Goal: Task Accomplishment & Management: Use online tool/utility

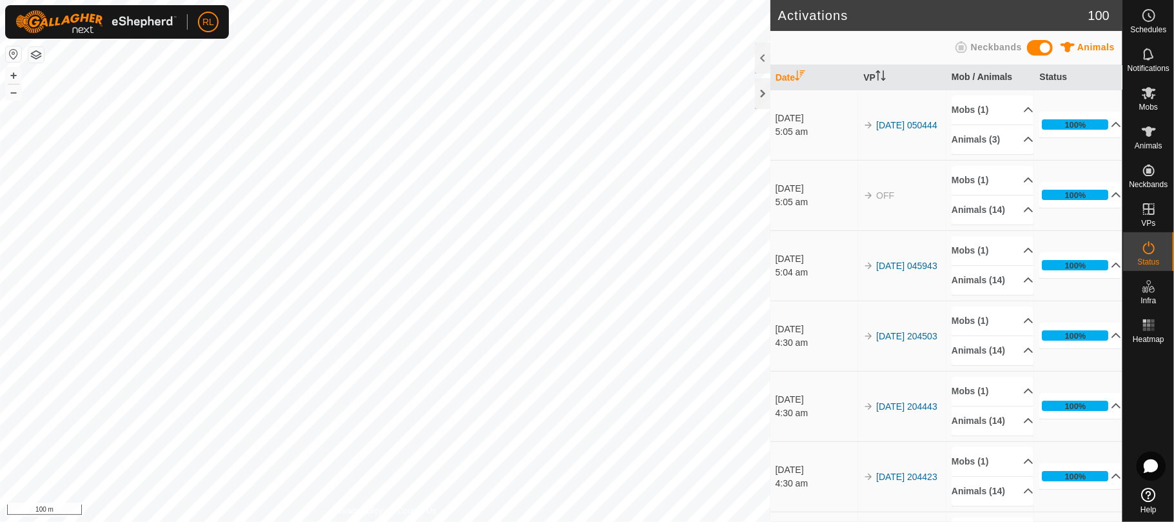
click at [816, 230] on td "[DATE] 5:05 am" at bounding box center [815, 195] width 88 height 70
click at [1150, 93] on icon at bounding box center [1149, 93] width 14 height 12
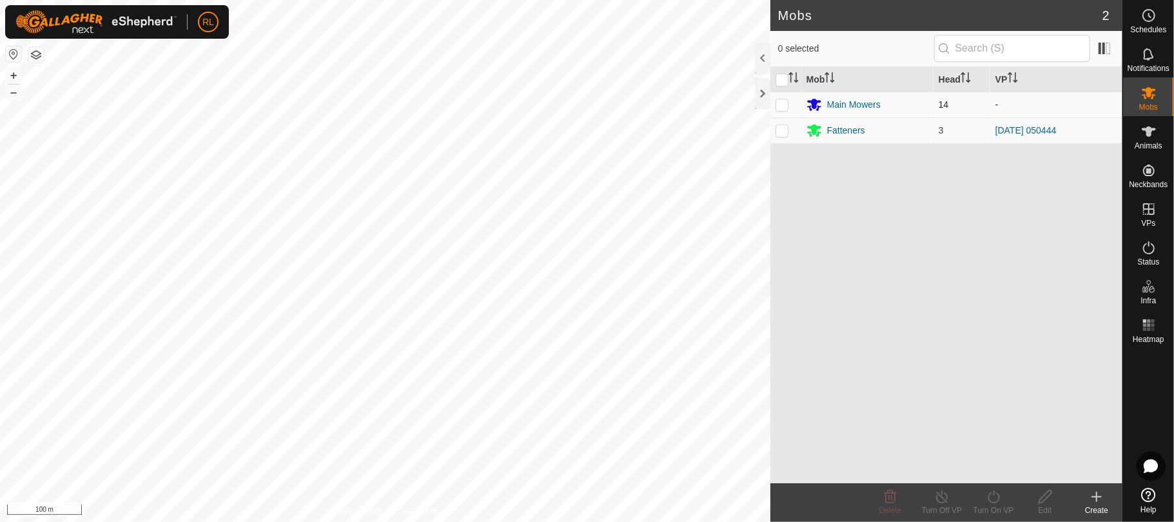
click at [784, 101] on p-checkbox at bounding box center [782, 104] width 13 height 10
checkbox input "true"
click at [994, 496] on icon at bounding box center [994, 496] width 16 height 15
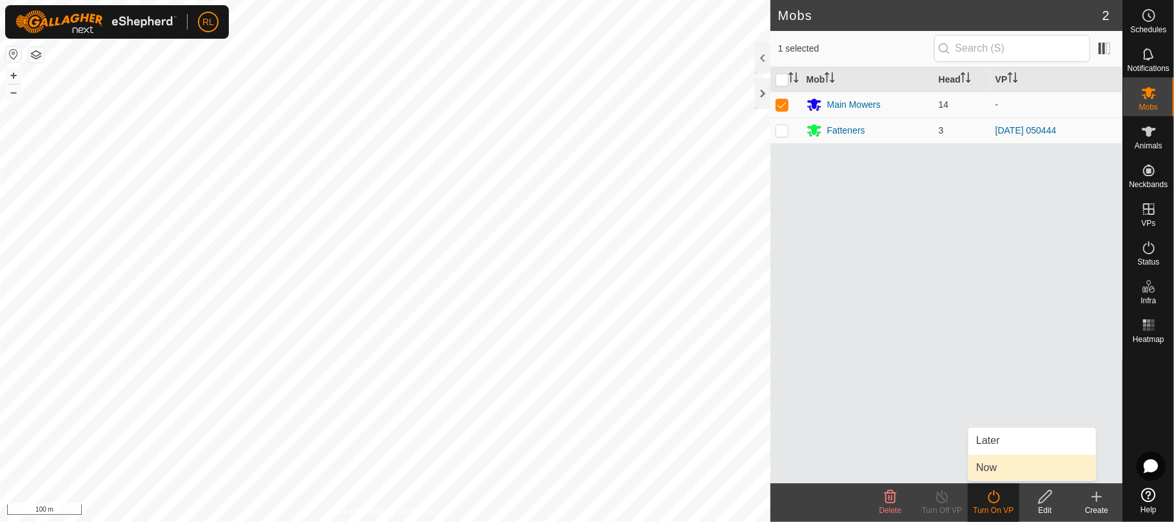
click at [993, 465] on link "Now" at bounding box center [1033, 468] width 128 height 26
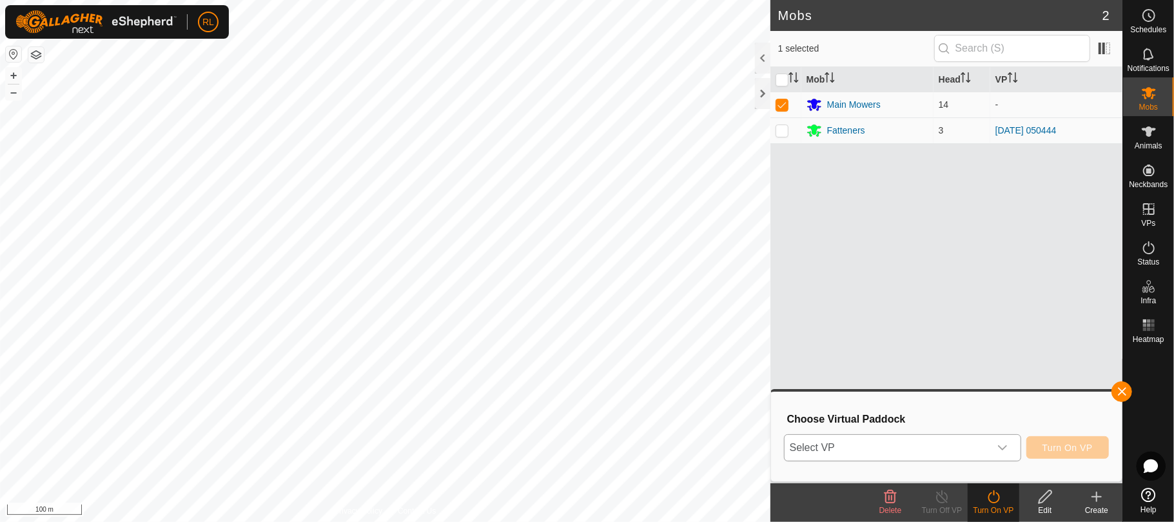
click at [1001, 449] on icon "dropdown trigger" at bounding box center [1002, 447] width 9 height 5
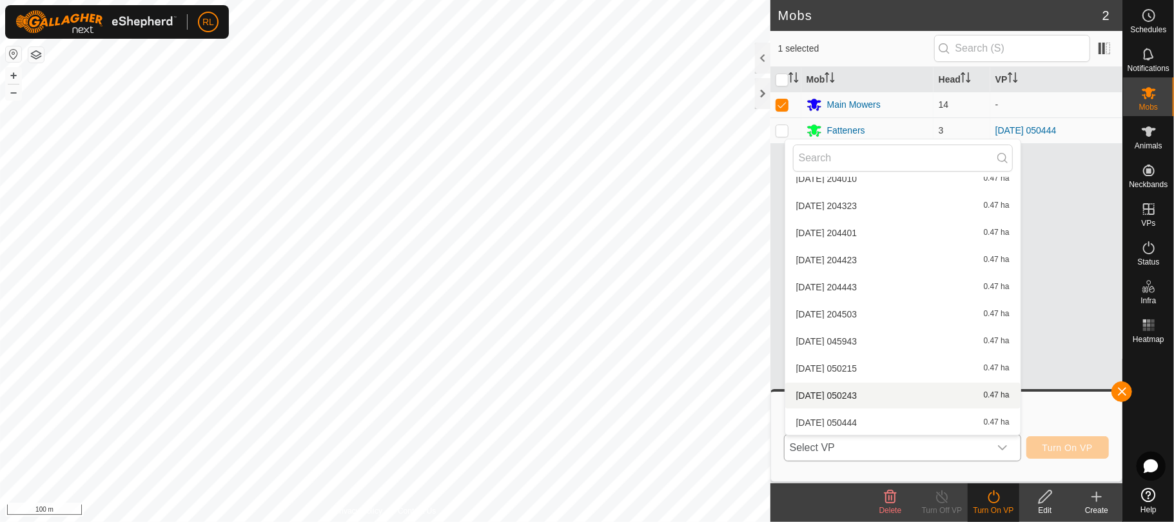
scroll to position [2248, 0]
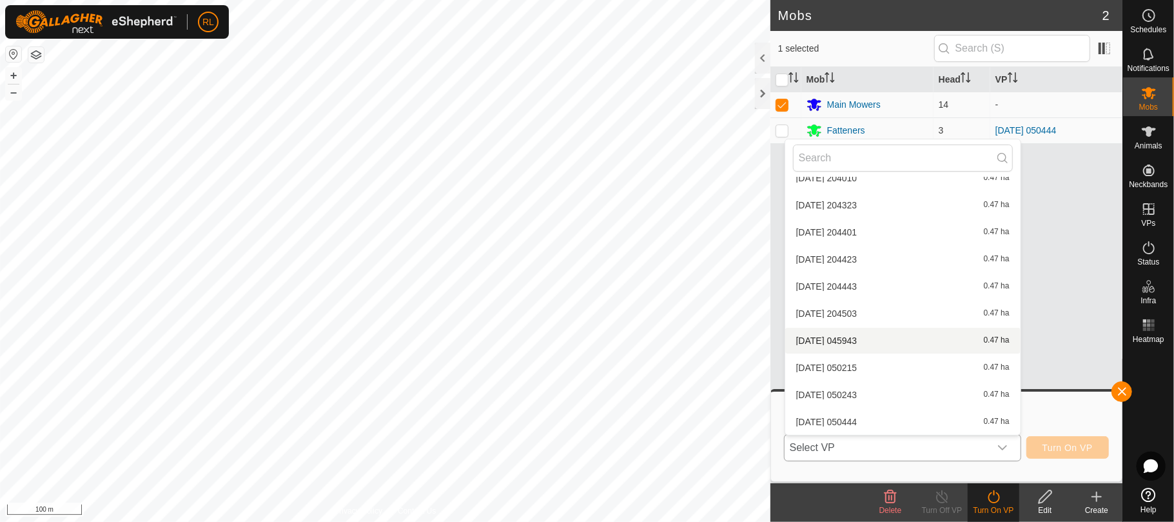
click at [855, 333] on li "[DATE] 045943 0.47 ha" at bounding box center [902, 341] width 235 height 26
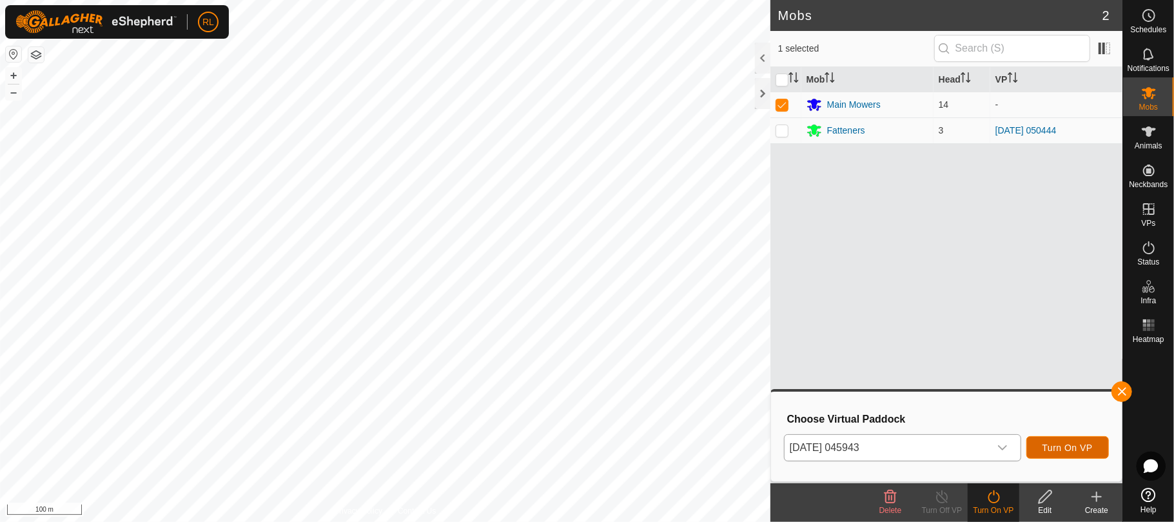
click at [1084, 446] on span "Turn On VP" at bounding box center [1068, 447] width 50 height 10
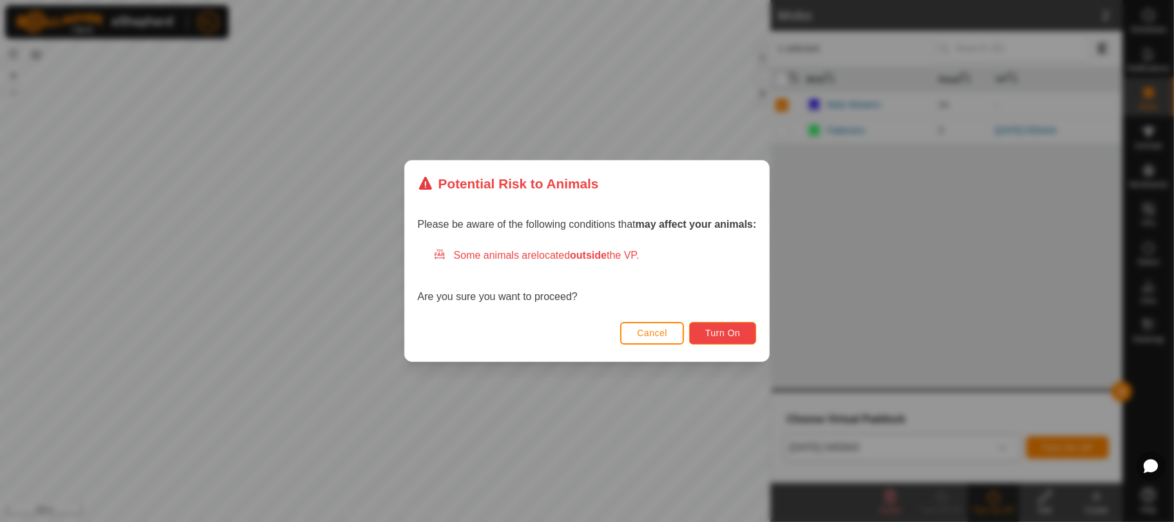
click at [736, 331] on span "Turn On" at bounding box center [722, 333] width 35 height 10
